Goal: Information Seeking & Learning: Learn about a topic

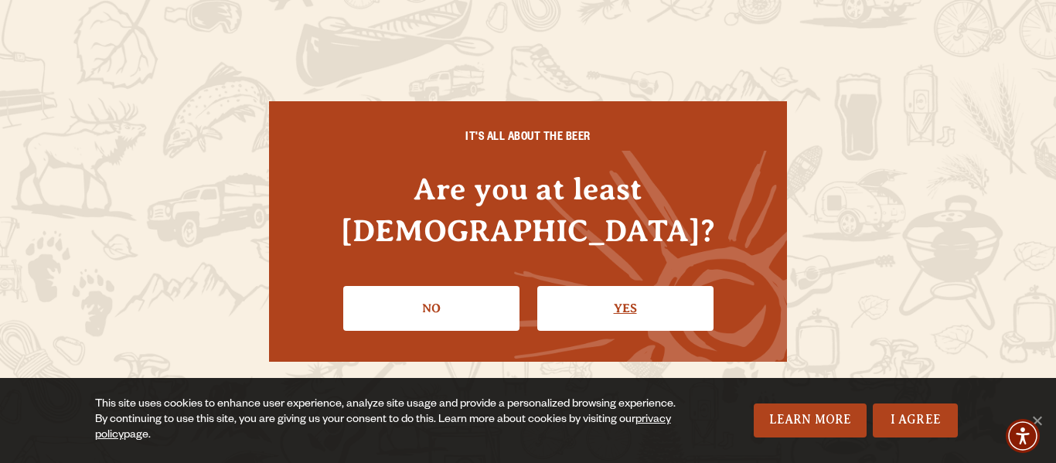
click at [637, 286] on link "Yes" at bounding box center [625, 308] width 176 height 45
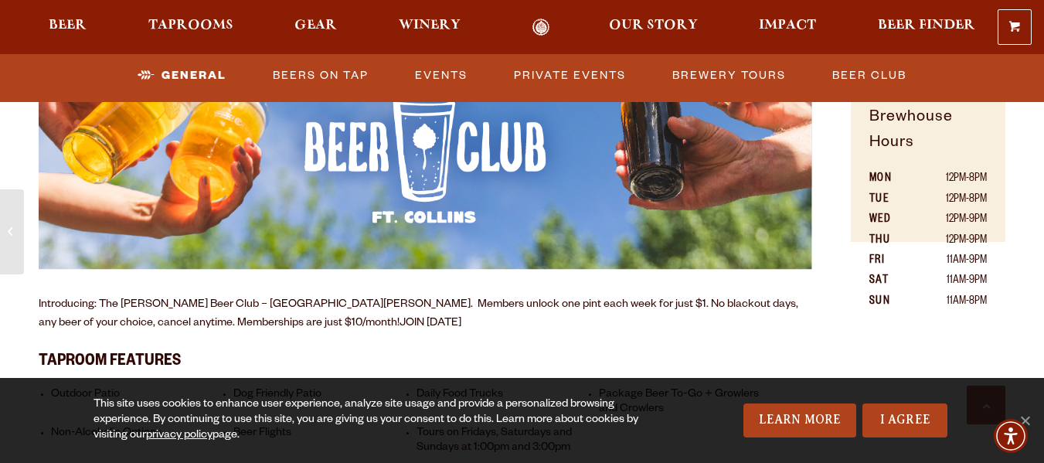
scroll to position [959, 0]
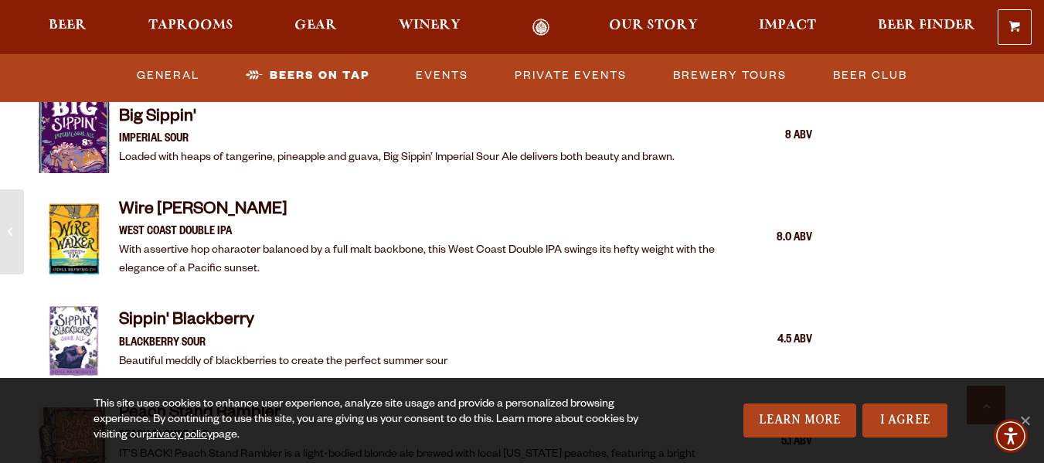
scroll to position [2597, 0]
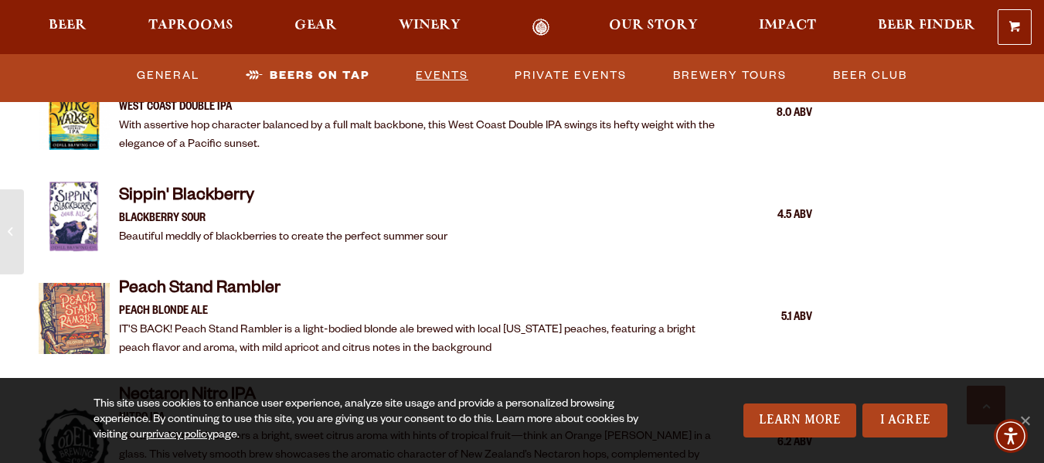
click at [441, 71] on link "Events" at bounding box center [442, 76] width 65 height 36
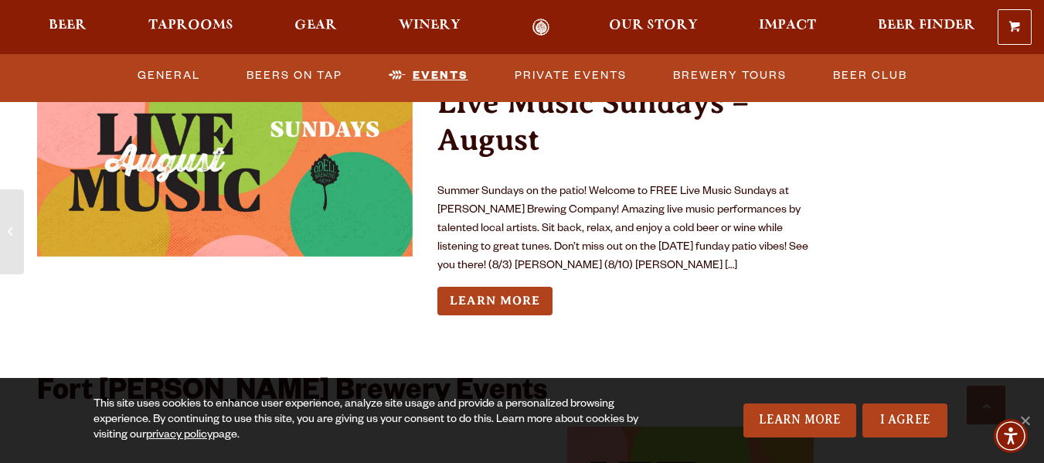
scroll to position [5634, 0]
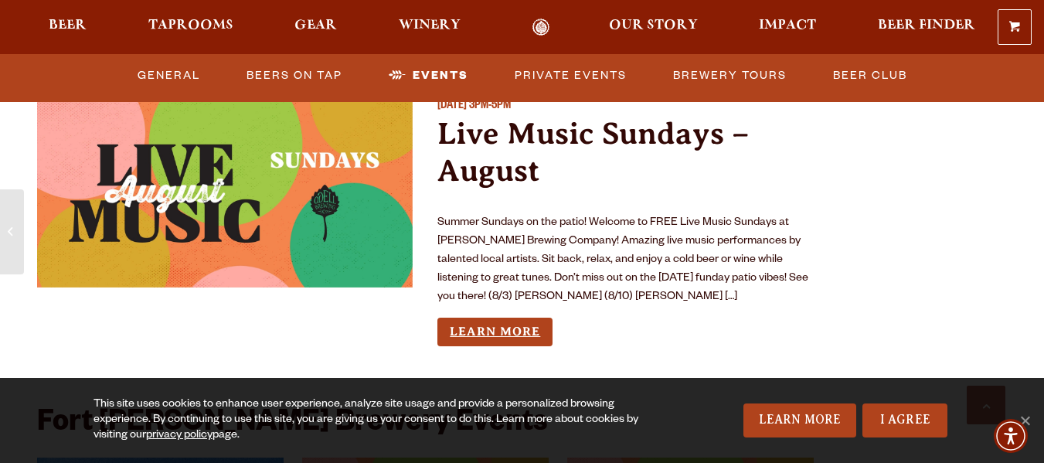
click at [513, 318] on link "Learn More" at bounding box center [495, 332] width 115 height 29
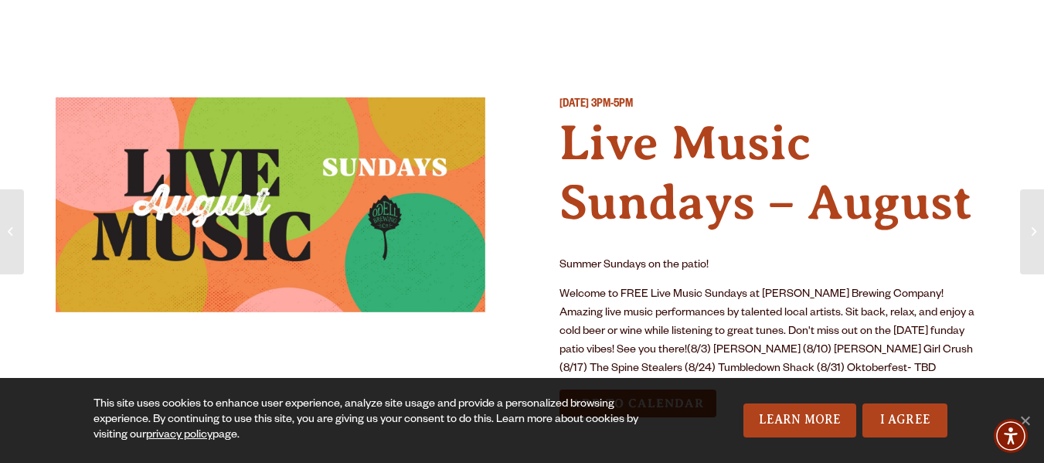
click at [515, 321] on div "[DATE] 3PM-5PM Live Music Sundays – [PERSON_NAME] Sundays on the patio! Welcome…" at bounding box center [522, 269] width 933 height 345
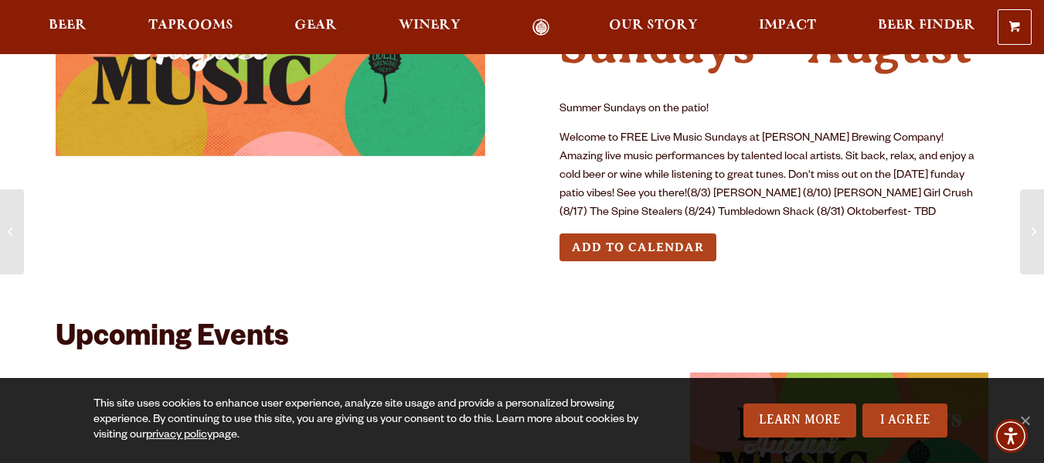
scroll to position [155, 0]
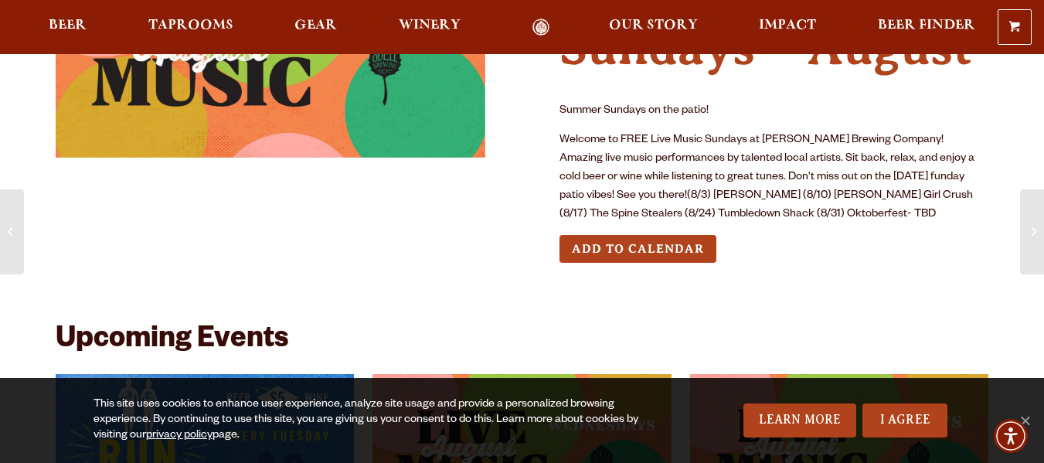
click at [511, 306] on div "[DATE] 3PM-5PM Live Music Sundays – [PERSON_NAME] Sundays on the patio! Welcome…" at bounding box center [522, 115] width 933 height 419
